Goal: Use online tool/utility: Utilize a website feature to perform a specific function

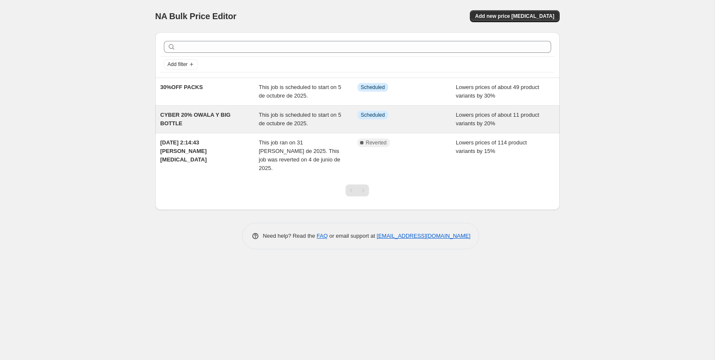
click at [225, 131] on div "CYBER 20% OWALA Y BIG BOTTLE This job is scheduled to start on 5 de octubre de …" at bounding box center [357, 119] width 404 height 27
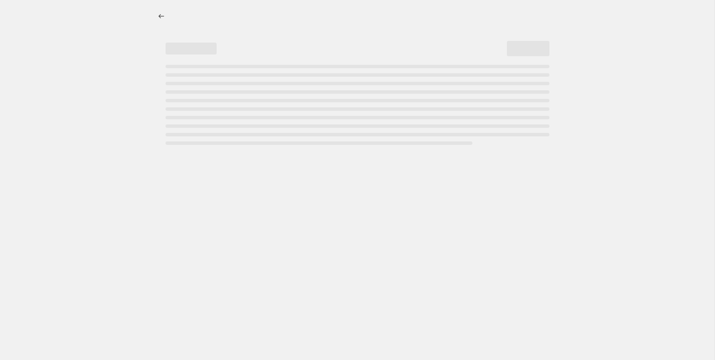
select select "percentage"
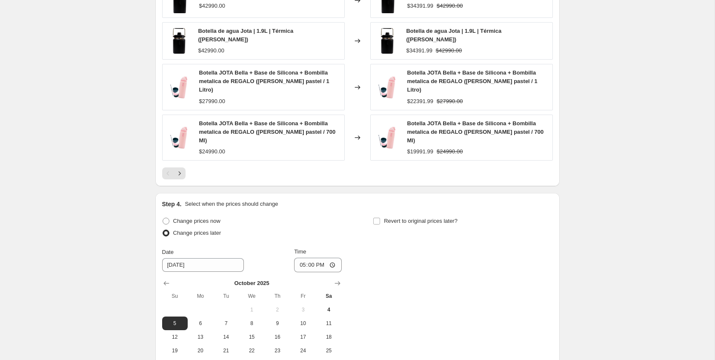
scroll to position [720, 0]
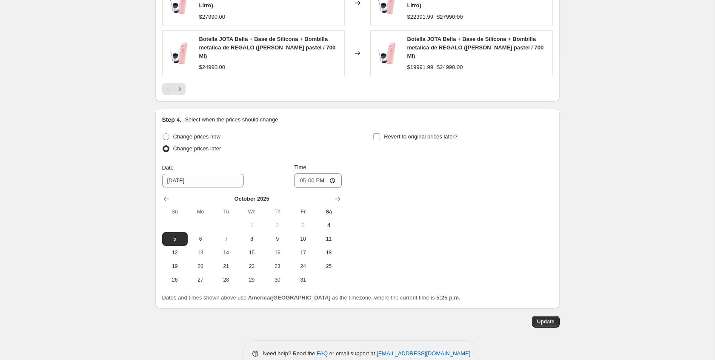
click at [163, 133] on span at bounding box center [166, 136] width 7 height 7
click at [163, 133] on input "Change prices now" at bounding box center [163, 133] width 0 height 0
radio input "true"
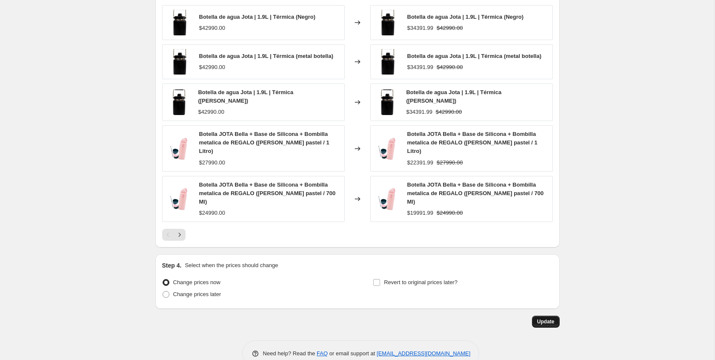
click at [547, 318] on span "Update" at bounding box center [545, 321] width 17 height 7
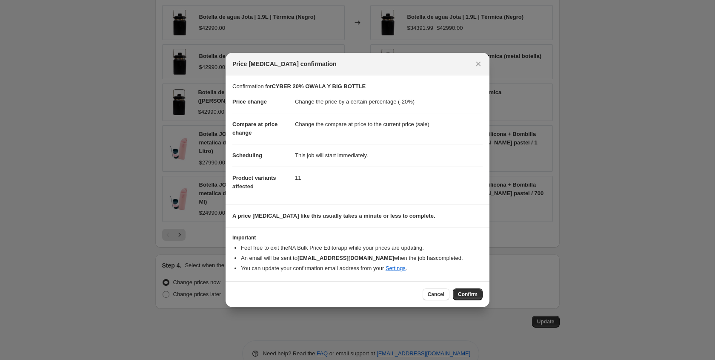
click at [466, 292] on span "Confirm" at bounding box center [468, 294] width 20 height 7
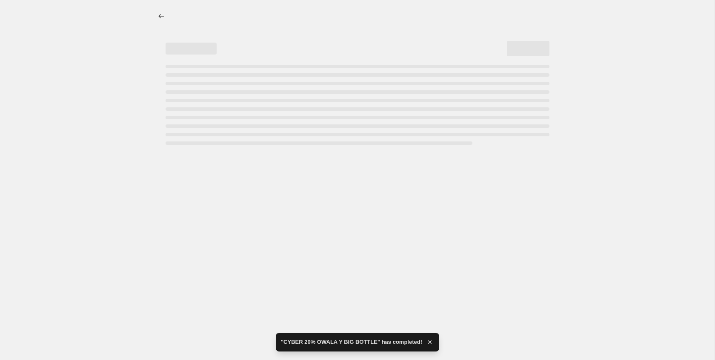
select select "percentage"
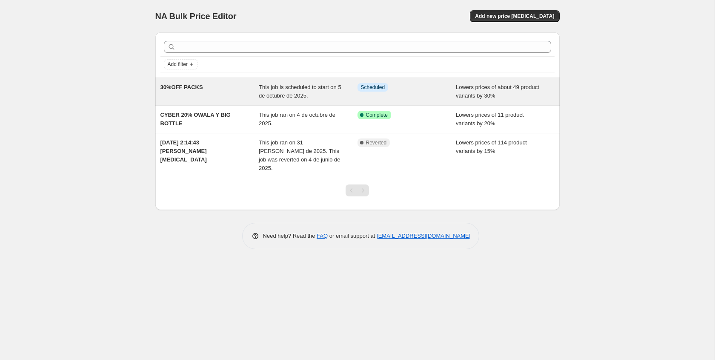
click at [235, 92] on div "30%OFF PACKS" at bounding box center [209, 91] width 99 height 17
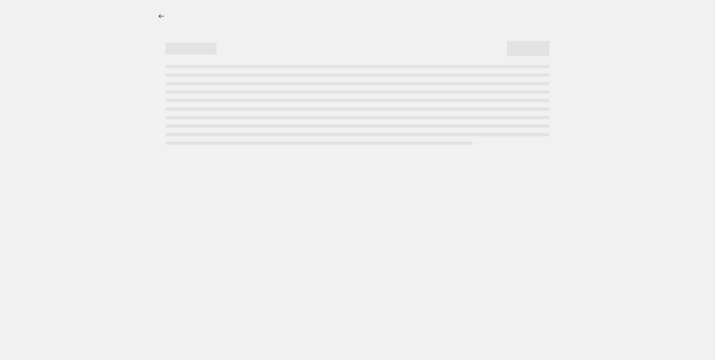
select select "percentage"
select select "collection"
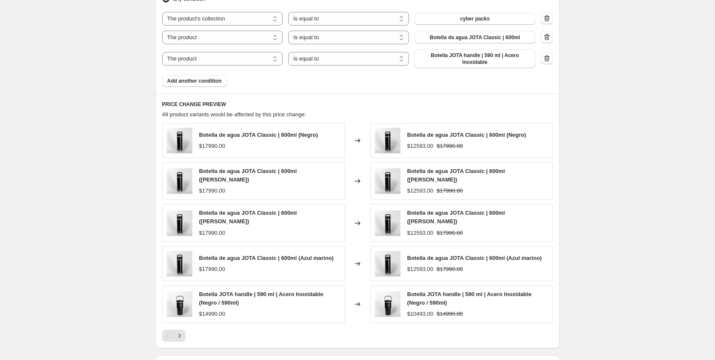
scroll to position [830, 0]
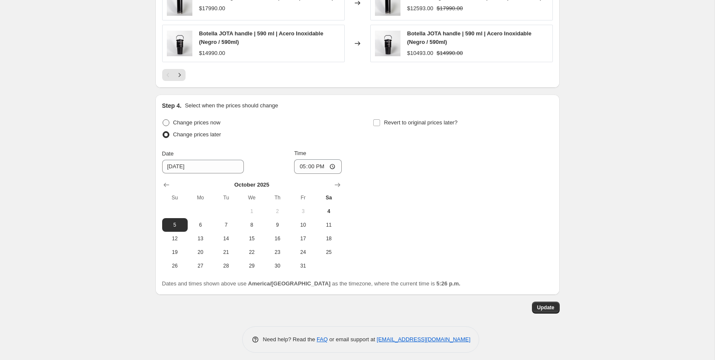
click at [201, 119] on span "Change prices now" at bounding box center [196, 122] width 47 height 6
click at [163, 119] on input "Change prices now" at bounding box center [163, 119] width 0 height 0
radio input "true"
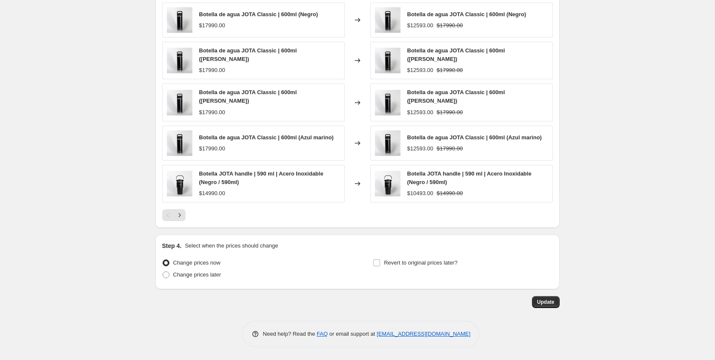
scroll to position [684, 0]
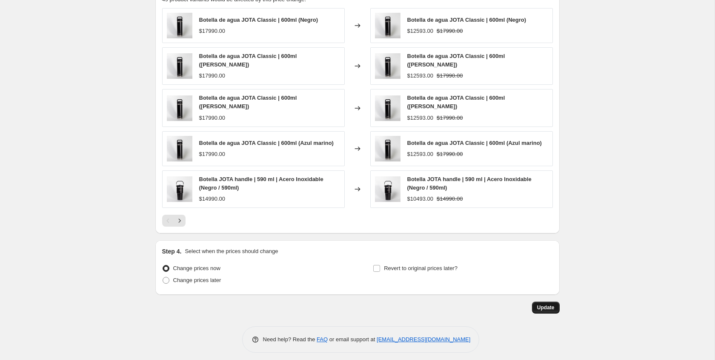
click at [545, 305] on span "Update" at bounding box center [545, 307] width 17 height 7
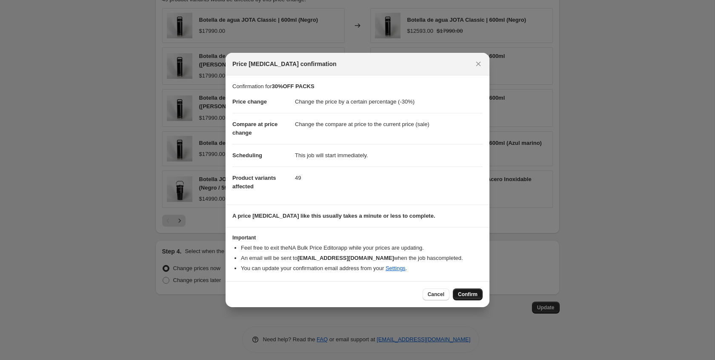
click at [461, 289] on button "Confirm" at bounding box center [468, 294] width 30 height 12
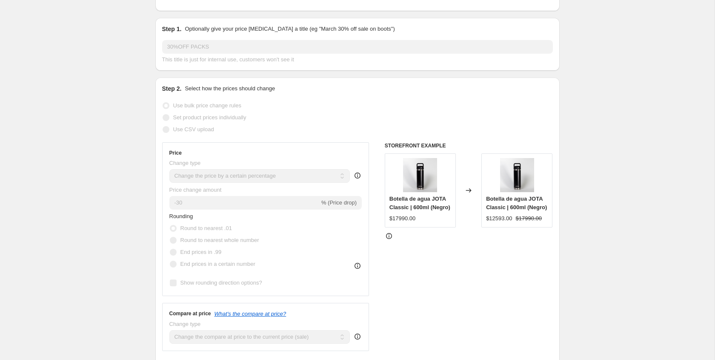
scroll to position [0, 0]
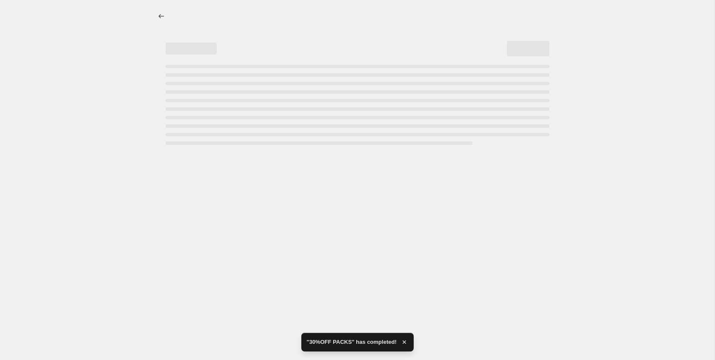
select select "percentage"
select select "collection"
